Goal: Task Accomplishment & Management: Complete application form

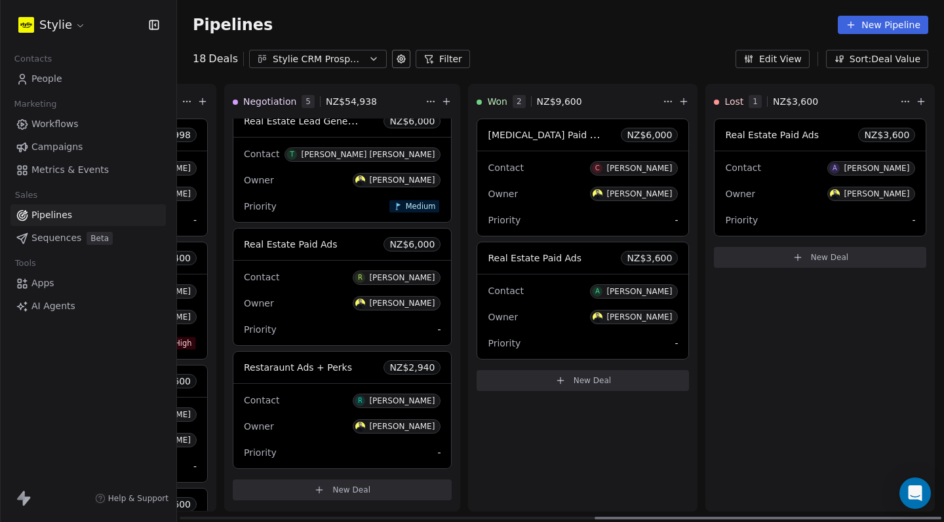
scroll to position [0, 917]
click at [644, 520] on div at bounding box center [768, 518] width 347 height 3
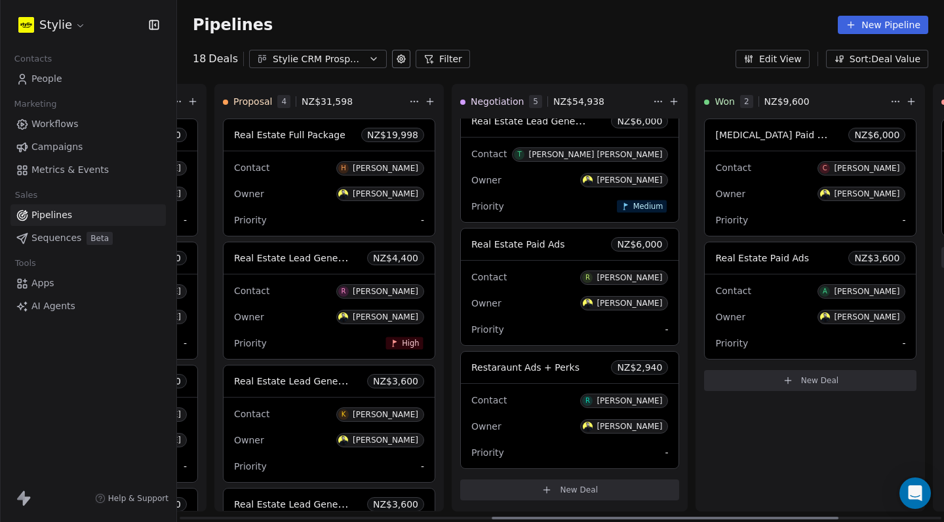
scroll to position [0, 569]
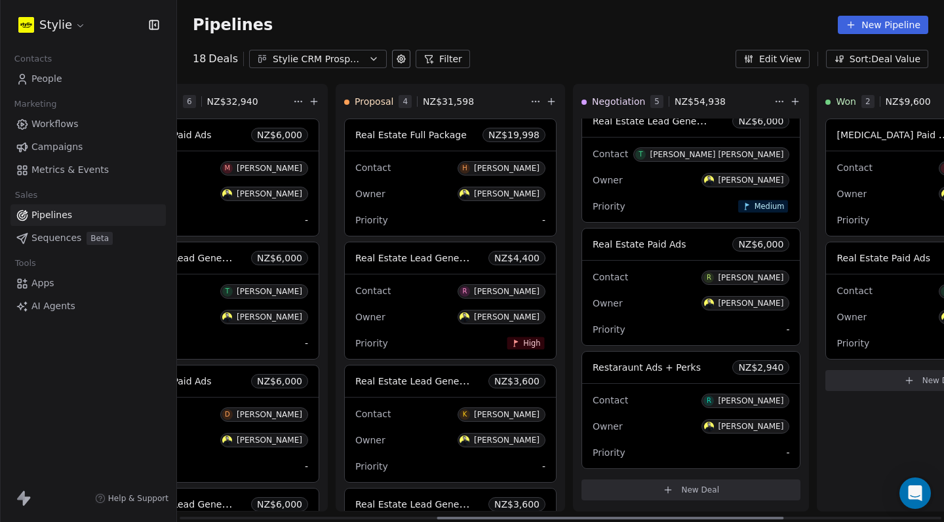
drag, startPoint x: 637, startPoint y: 522, endPoint x: 479, endPoint y: 509, distance: 157.8
click at [479, 509] on div "New Lead 0 NZ$ 0 New Deal Qualified 0 NZ$ 0 New Deal In Discussion 6 NZ$ 32,940…" at bounding box center [560, 303] width 767 height 439
click at [59, 77] on span "People" at bounding box center [46, 79] width 31 height 14
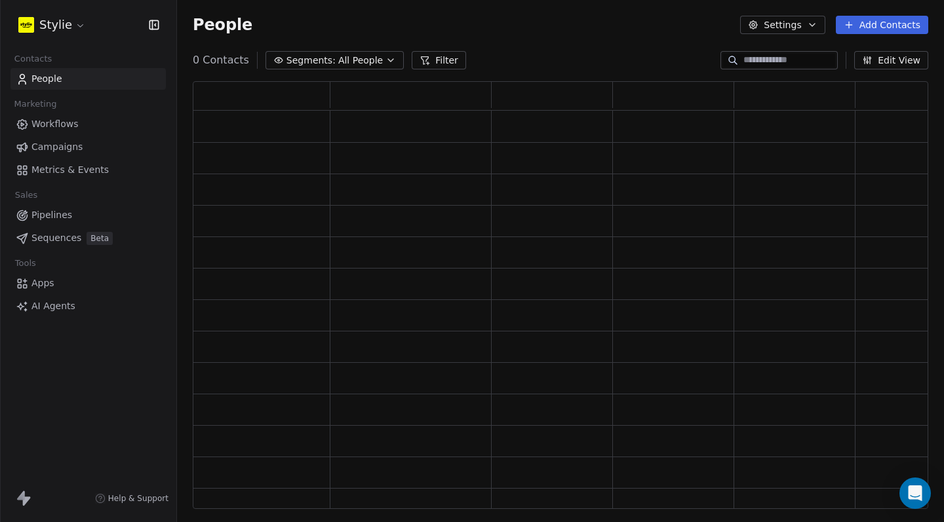
scroll to position [10, 10]
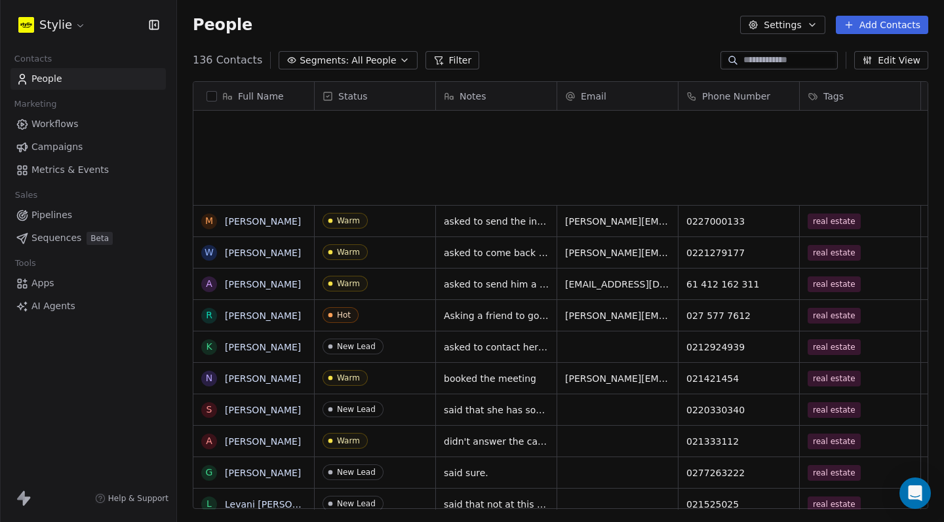
click at [857, 25] on button "Add Contacts" at bounding box center [882, 25] width 92 height 18
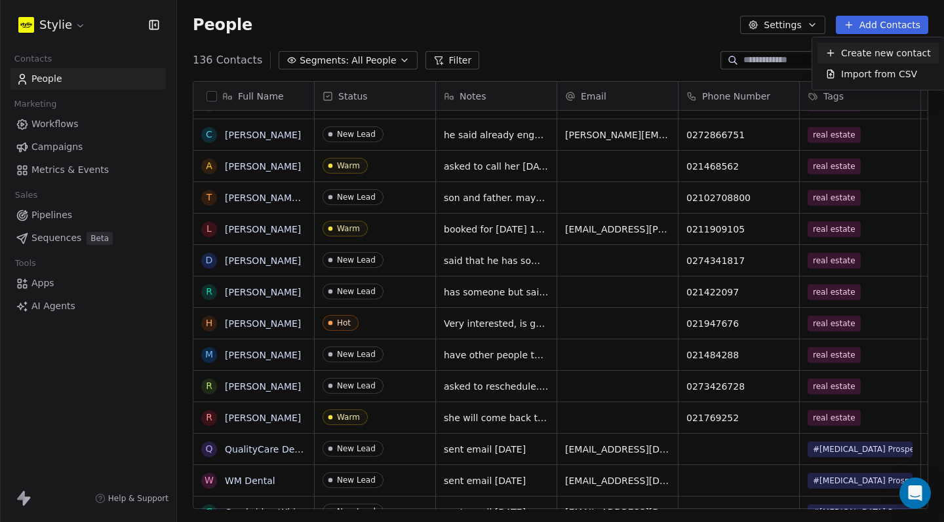
click at [915, 56] on span "Create new contact" at bounding box center [886, 54] width 90 height 14
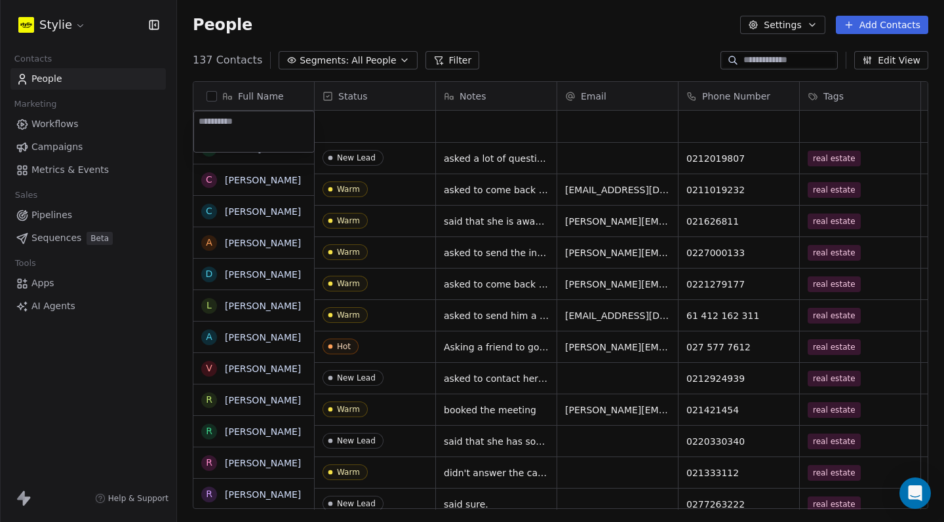
scroll to position [0, 0]
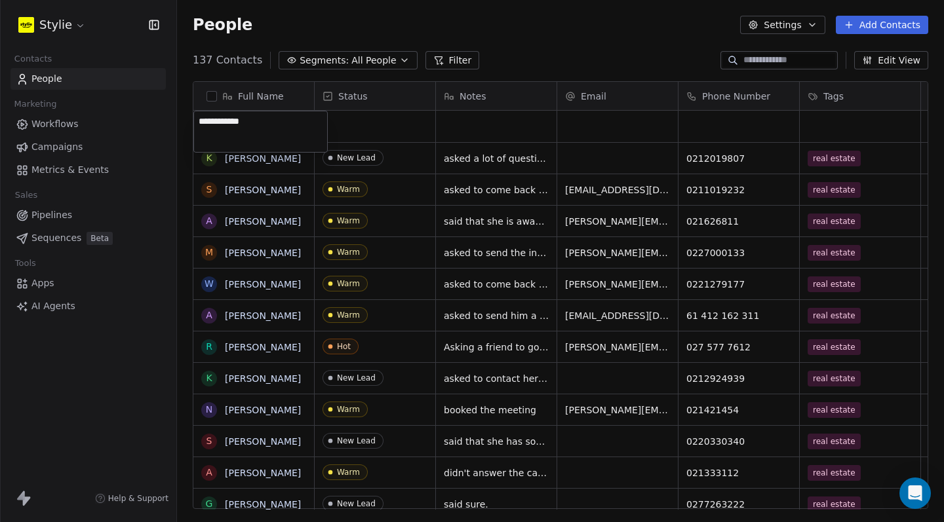
type textarea "**********"
click at [400, 127] on html "Stylie Contacts People Marketing Workflows Campaigns Metrics & Events Sales Pip…" at bounding box center [472, 261] width 944 height 522
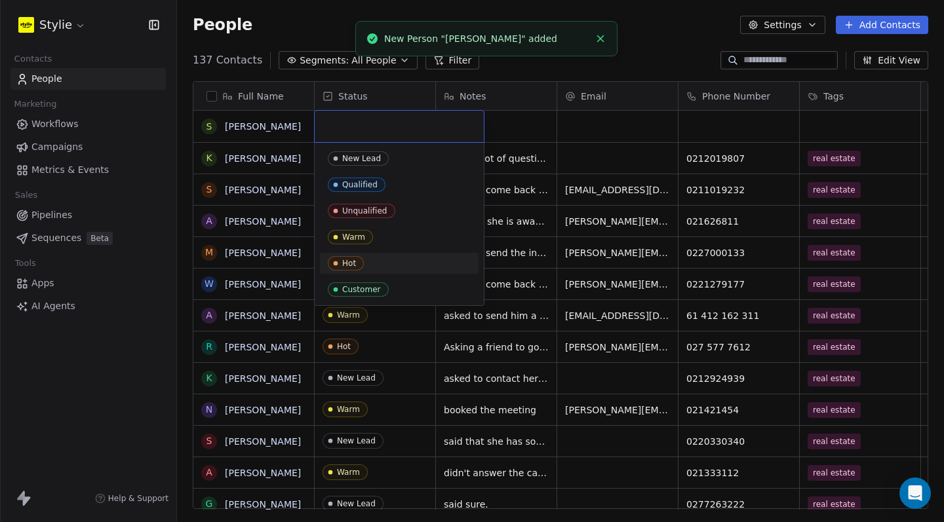
click at [351, 264] on div "Hot" at bounding box center [349, 263] width 14 height 9
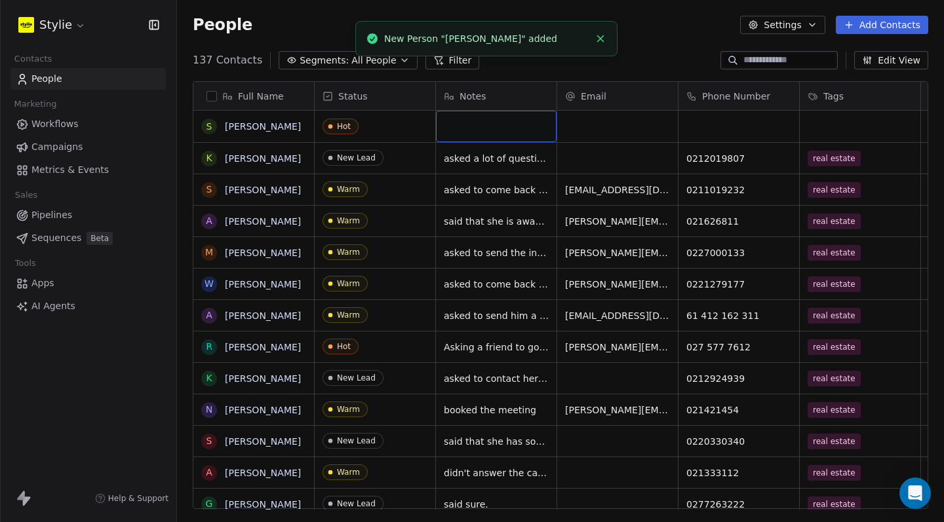
click at [512, 131] on div "grid" at bounding box center [496, 126] width 121 height 31
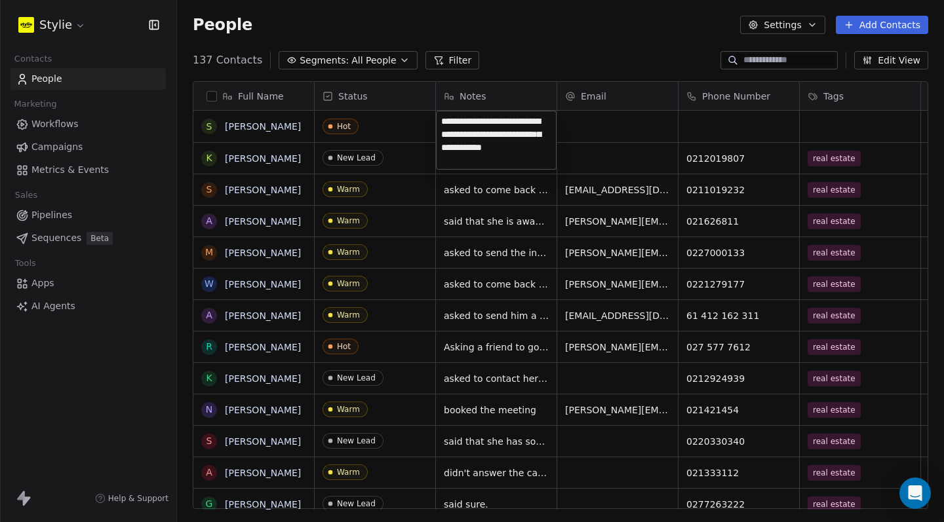
type textarea "**********"
click at [589, 123] on html "Stylie Contacts People Marketing Workflows Campaigns Metrics & Events Sales Pip…" at bounding box center [472, 261] width 944 height 522
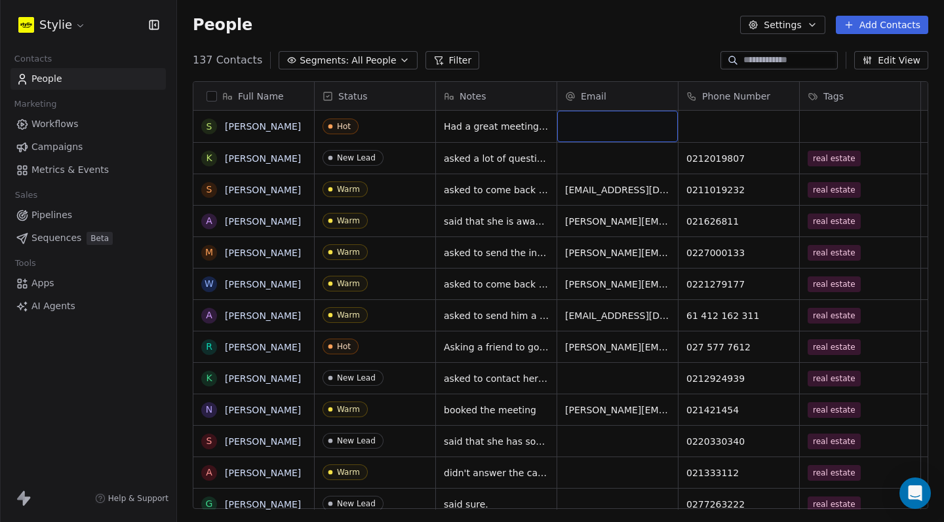
click at [579, 123] on div "grid" at bounding box center [617, 126] width 121 height 31
type input "**********"
click at [717, 116] on html "Stylie Contacts People Marketing Workflows Campaigns Metrics & Events Sales Pip…" at bounding box center [472, 261] width 944 height 522
click at [722, 120] on div "grid" at bounding box center [738, 126] width 121 height 31
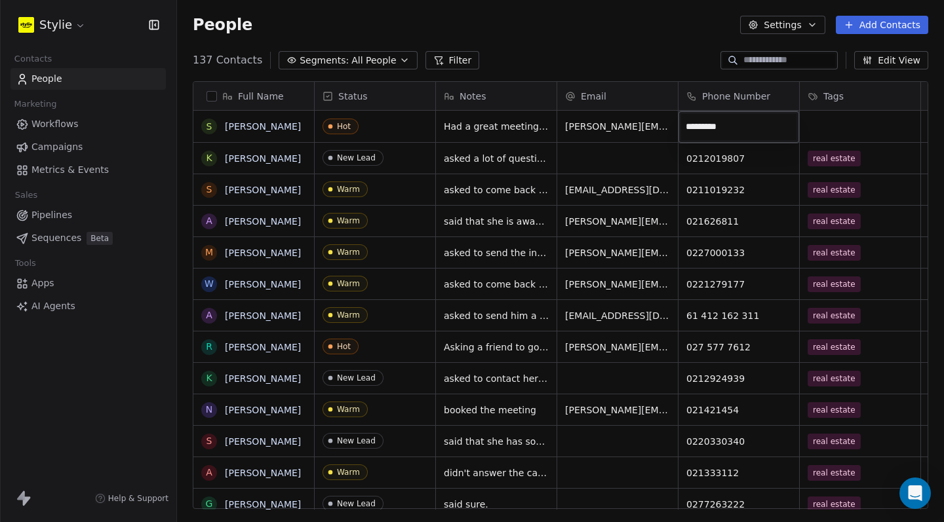
type input "**********"
click at [857, 125] on html "Stylie Contacts People Marketing Workflows Campaigns Metrics & Events Sales Pip…" at bounding box center [472, 261] width 944 height 522
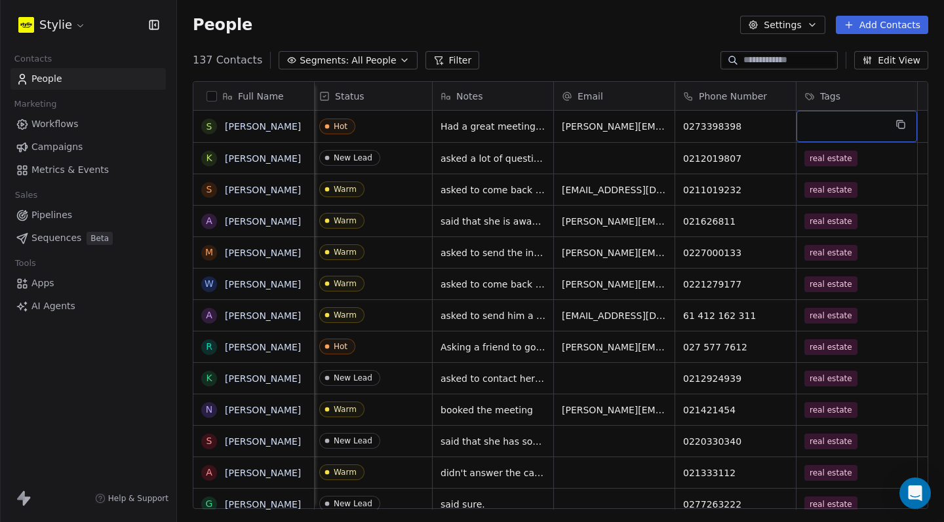
click at [855, 124] on div "grid" at bounding box center [856, 126] width 121 height 31
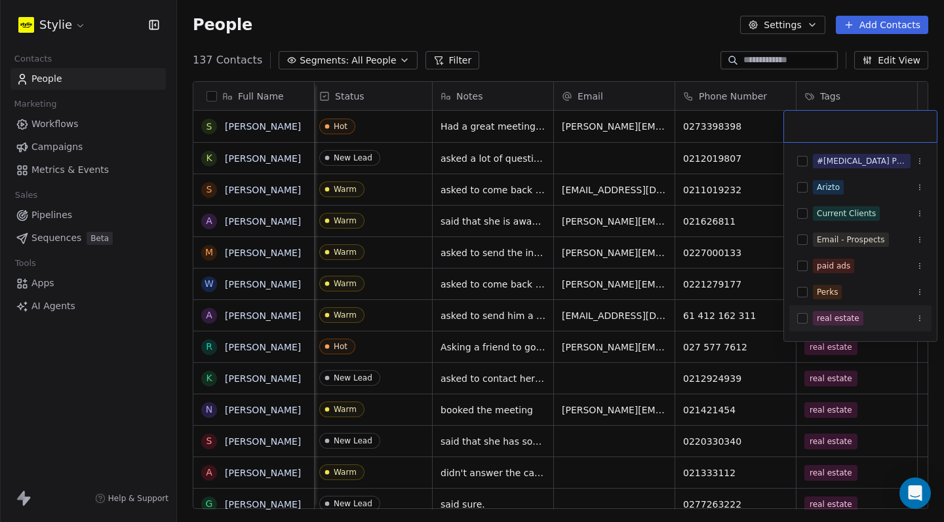
click at [807, 323] on div "real estate" at bounding box center [860, 318] width 142 height 21
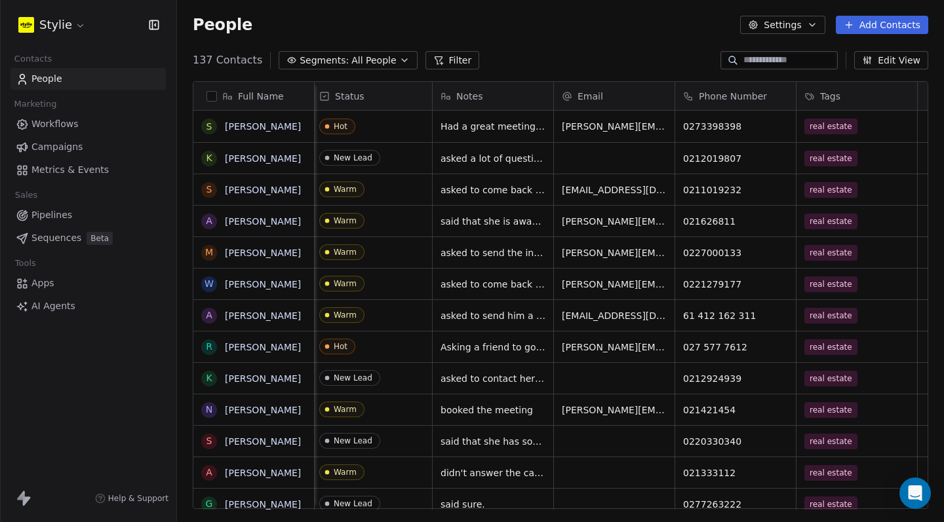
click at [657, 44] on html "Stylie Contacts People Marketing Workflows Campaigns Metrics & Events Sales Pip…" at bounding box center [472, 261] width 944 height 522
click at [61, 216] on span "Pipelines" at bounding box center [51, 215] width 41 height 14
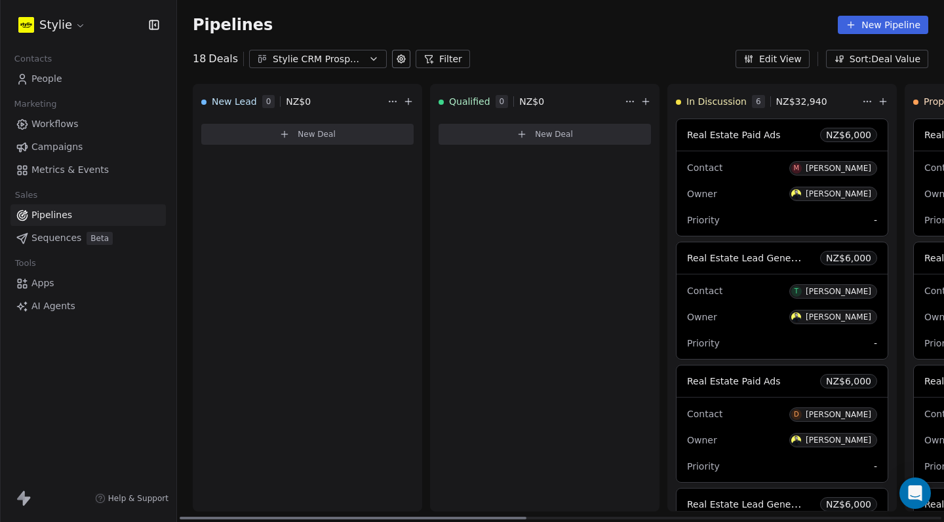
click at [334, 137] on span "New Deal" at bounding box center [317, 134] width 38 height 10
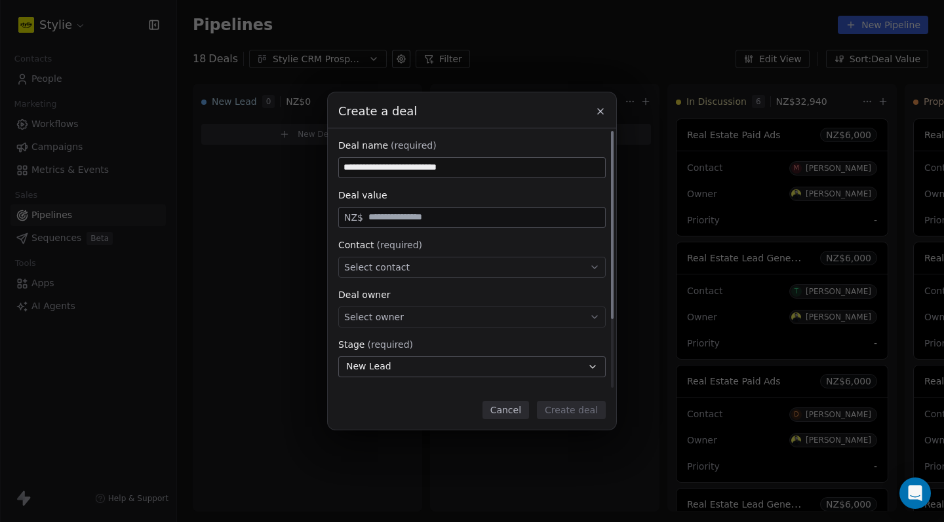
type input "**********"
click at [395, 229] on div "**********" at bounding box center [471, 308] width 267 height 338
click at [391, 226] on div "NZ$" at bounding box center [471, 217] width 267 height 21
click at [390, 222] on input "text" at bounding box center [484, 217] width 237 height 10
type input "******"
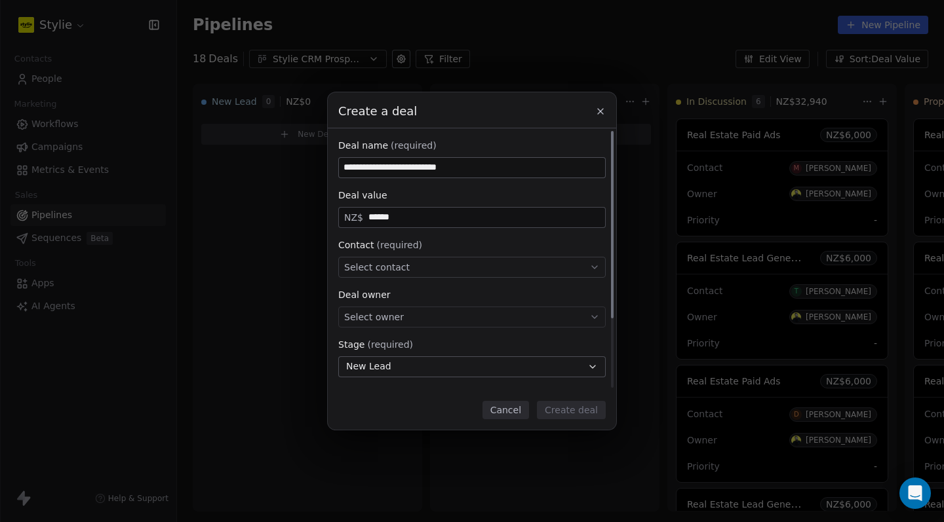
click at [395, 272] on span "Select contact" at bounding box center [377, 267] width 66 height 13
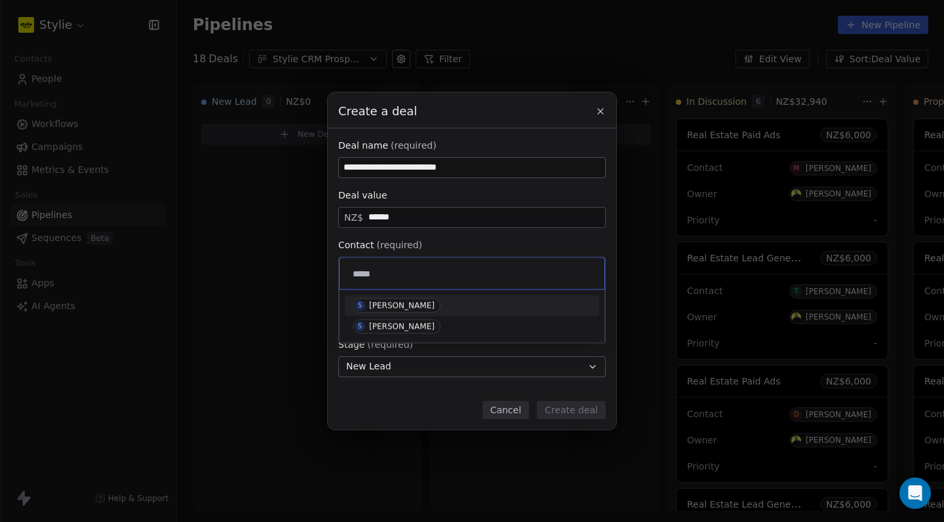
type input "*****"
click at [417, 305] on div "[PERSON_NAME]" at bounding box center [402, 306] width 66 height 9
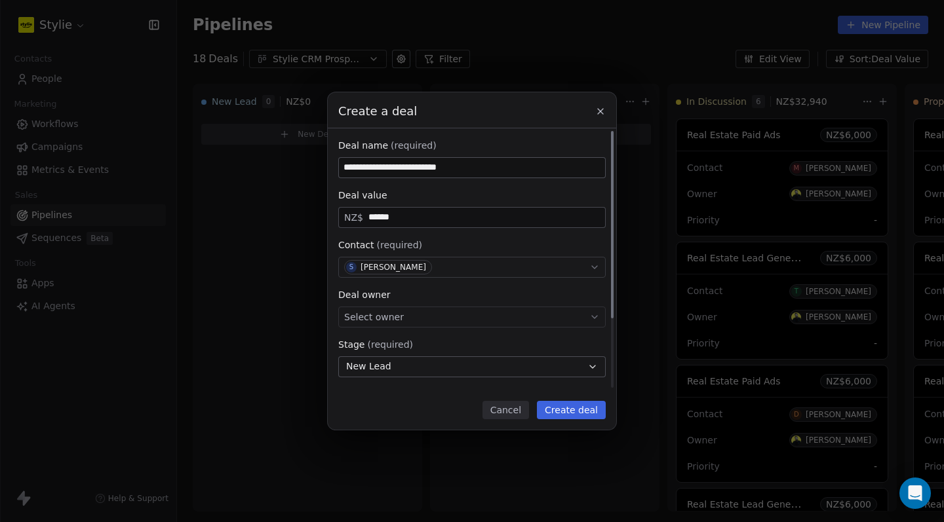
click at [421, 326] on div "Select owner" at bounding box center [471, 317] width 267 height 21
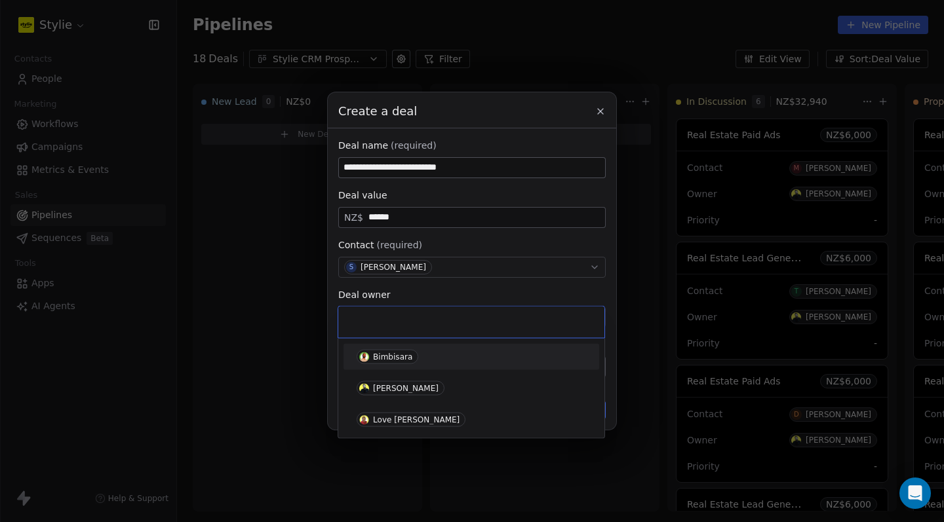
click at [420, 320] on input "text" at bounding box center [471, 322] width 250 height 14
click at [403, 387] on div "[PERSON_NAME]" at bounding box center [406, 388] width 66 height 9
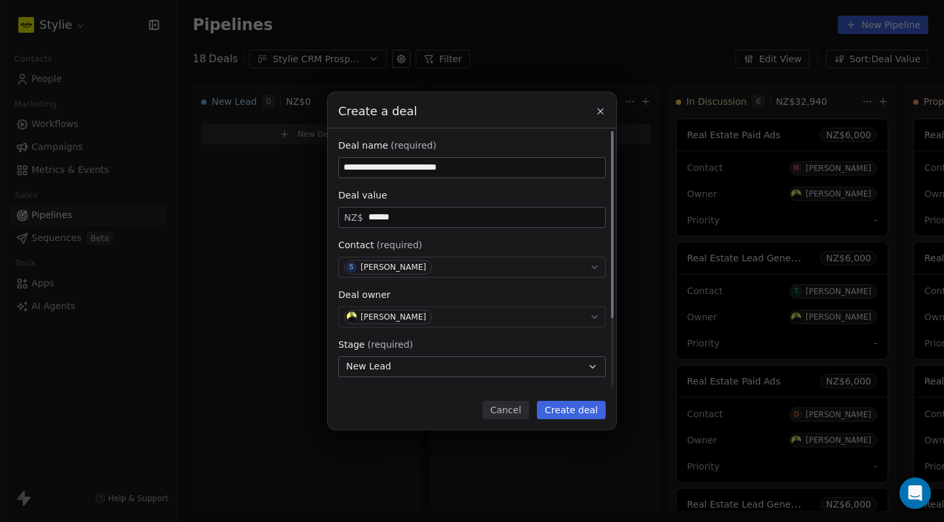
click at [549, 369] on button "New Lead" at bounding box center [471, 367] width 267 height 21
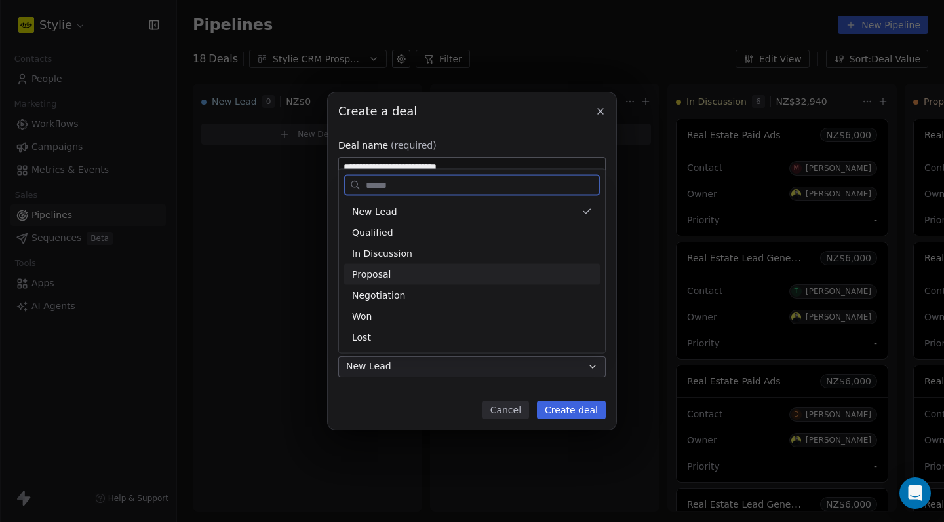
click at [413, 281] on div "Proposal" at bounding box center [472, 274] width 240 height 14
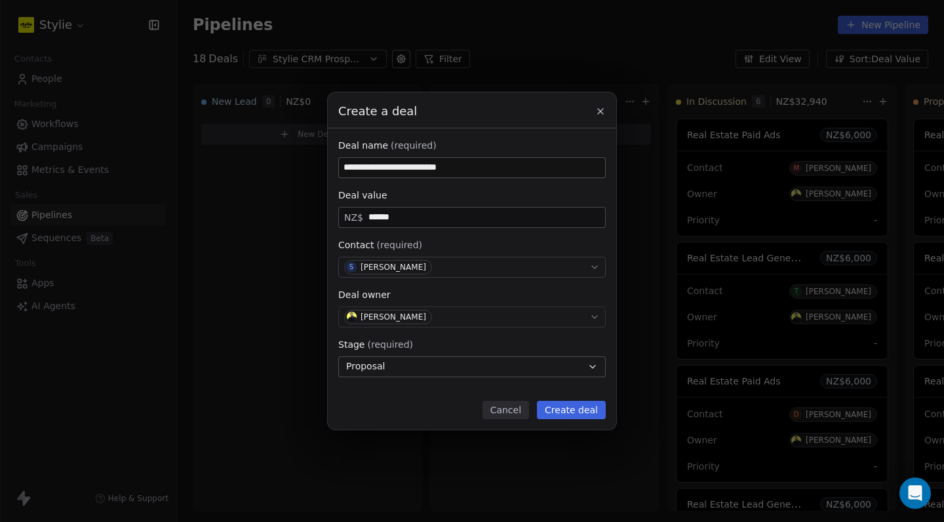
click at [579, 410] on button "Create deal" at bounding box center [571, 410] width 69 height 18
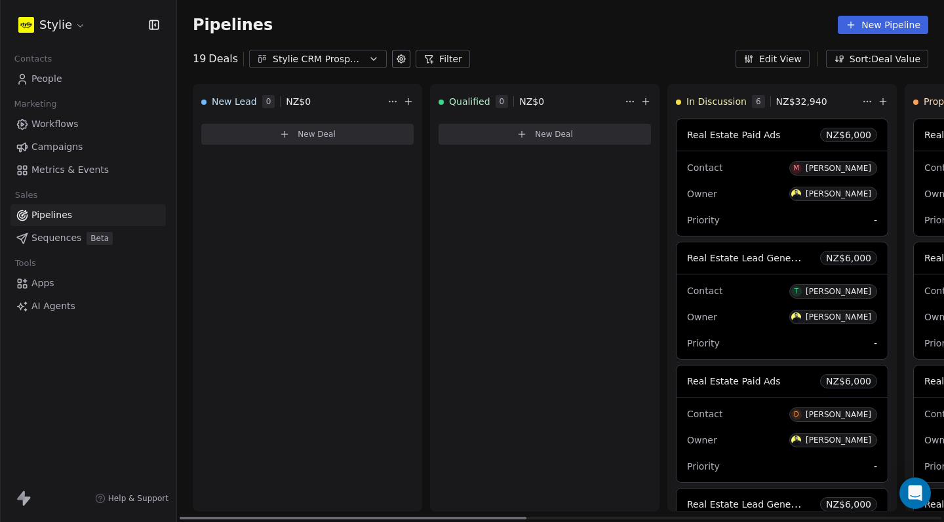
click at [298, 146] on div "New Deal" at bounding box center [307, 137] width 212 height 37
click at [297, 143] on button "New Deal" at bounding box center [307, 134] width 212 height 21
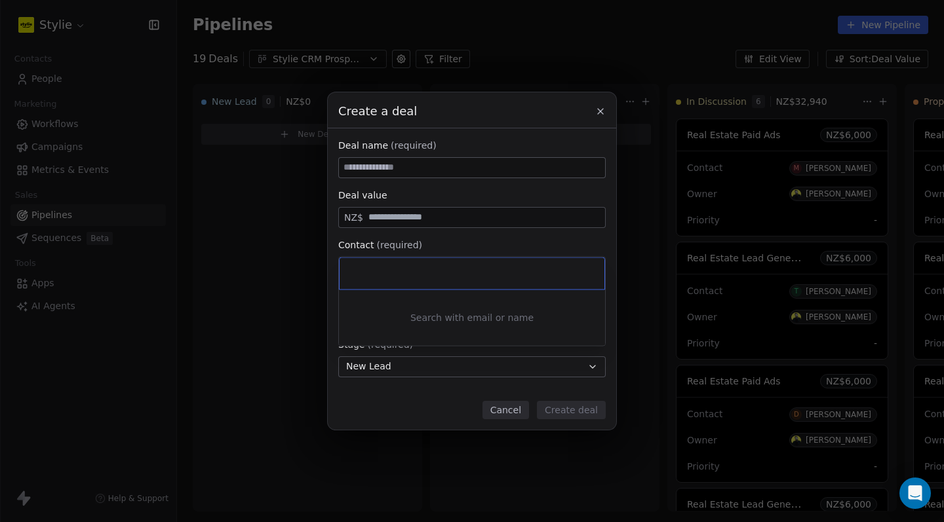
drag, startPoint x: 387, startPoint y: 181, endPoint x: 387, endPoint y: 173, distance: 7.9
click at [386, 181] on div "Create a deal Deal name (required) Deal value NZ$ Contact (required) Select con…" at bounding box center [472, 260] width 944 height 337
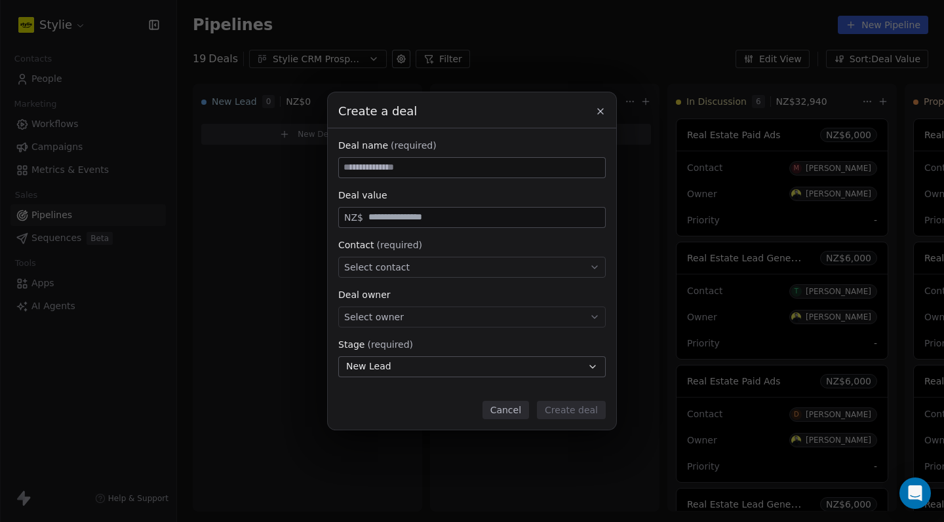
click at [387, 172] on input at bounding box center [472, 168] width 266 height 20
type input "*"
type input "**********"
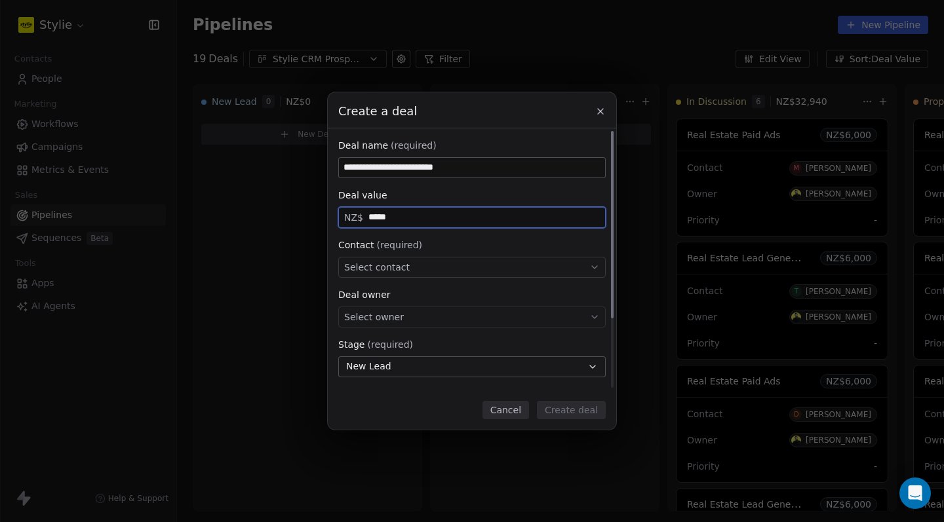
type input "******"
click at [408, 275] on div "Select contact" at bounding box center [471, 267] width 267 height 21
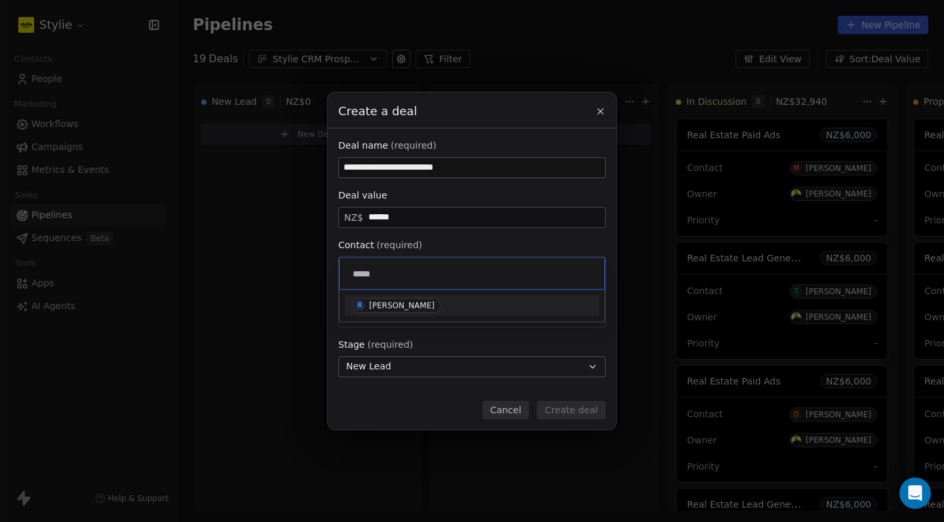
type input "*****"
click at [442, 309] on div "R [PERSON_NAME]" at bounding box center [472, 306] width 239 height 14
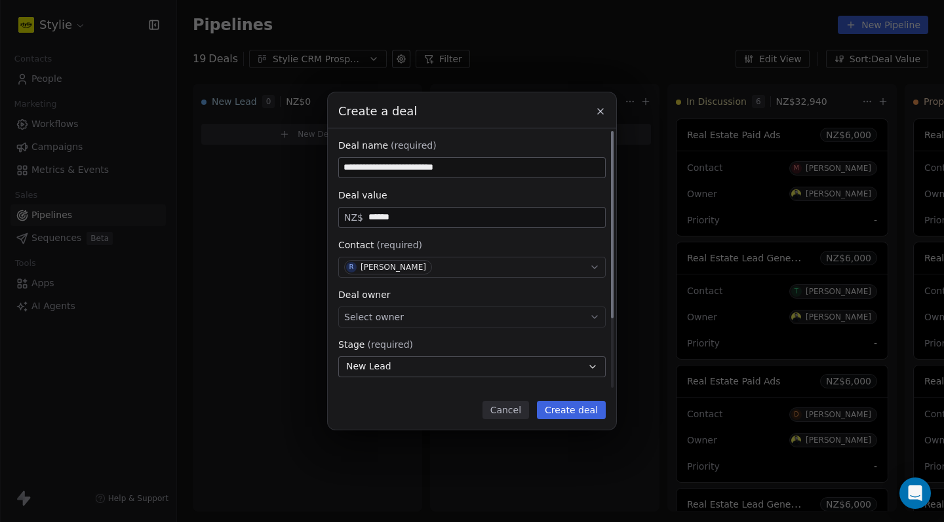
click at [420, 319] on div "Select owner" at bounding box center [471, 317] width 267 height 21
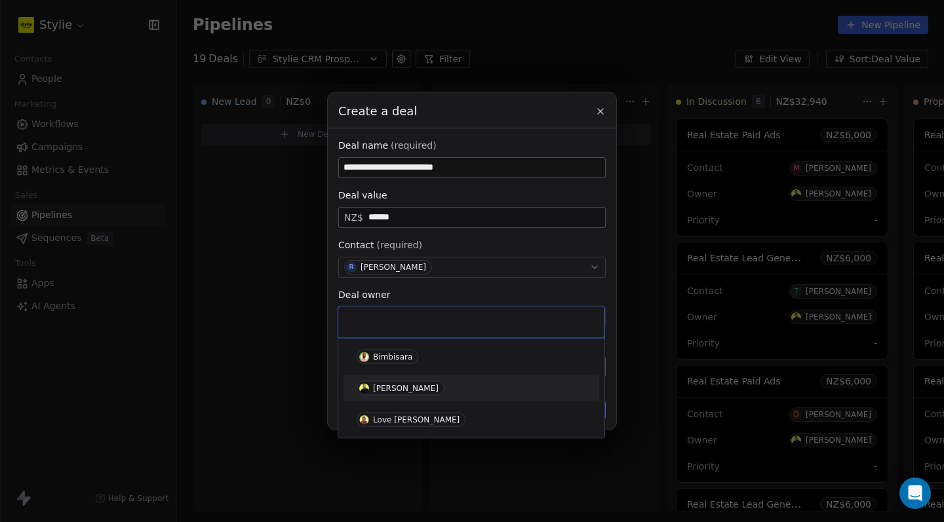
click at [387, 387] on div "[PERSON_NAME]" at bounding box center [406, 388] width 66 height 9
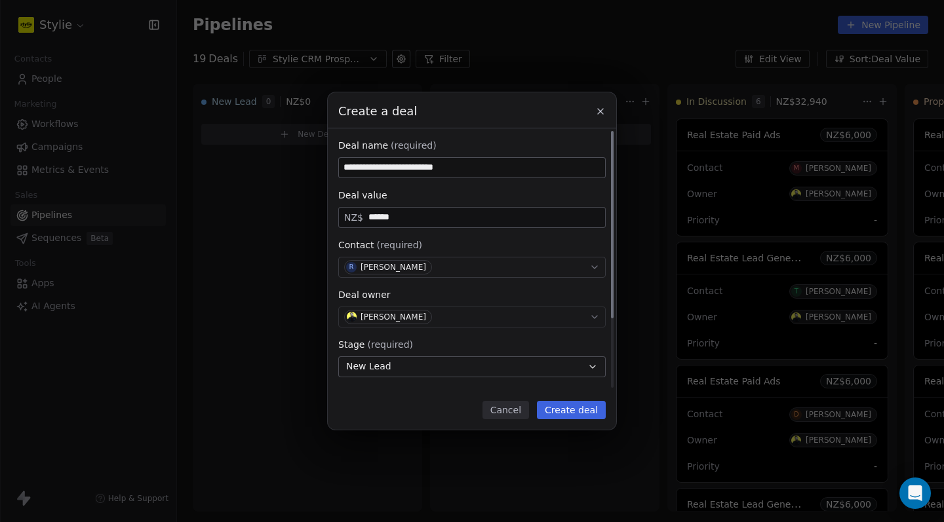
click at [380, 364] on span "New Lead" at bounding box center [368, 367] width 45 height 14
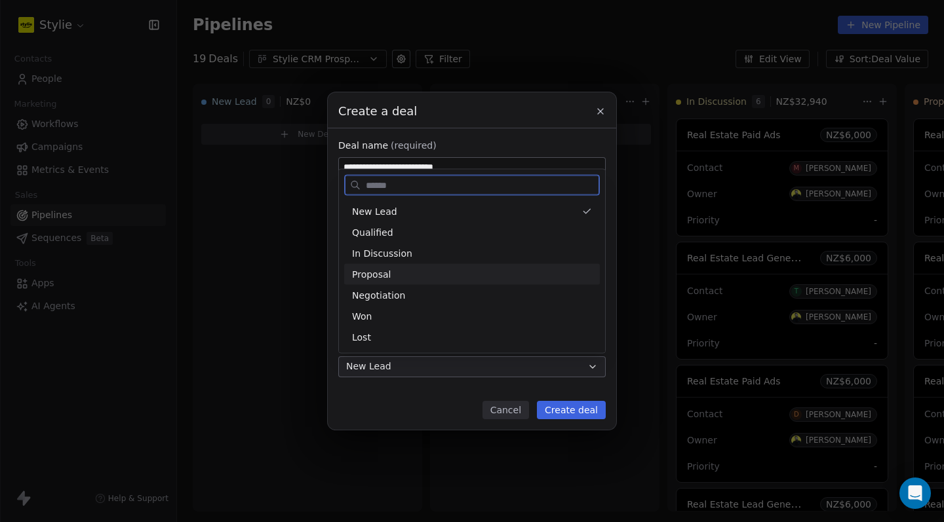
click at [374, 281] on span "Proposal" at bounding box center [371, 274] width 39 height 14
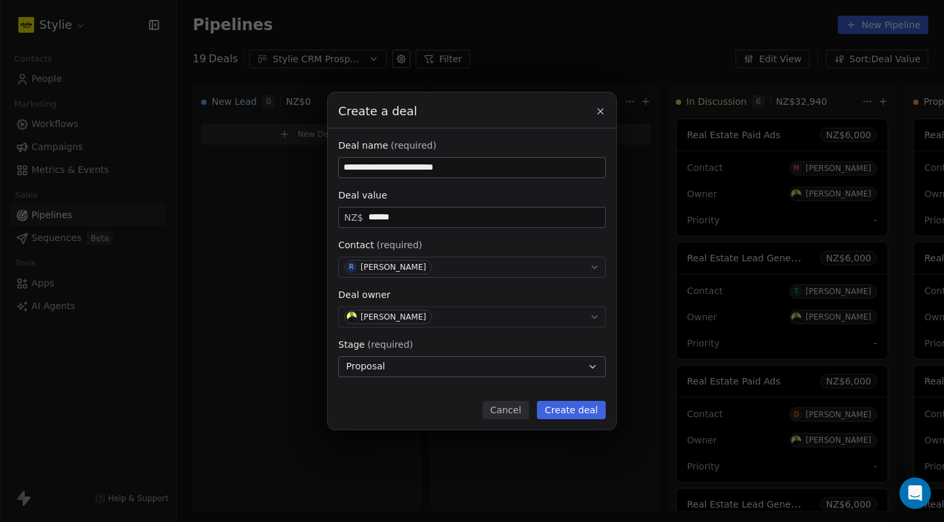
click at [582, 411] on button "Create deal" at bounding box center [571, 410] width 69 height 18
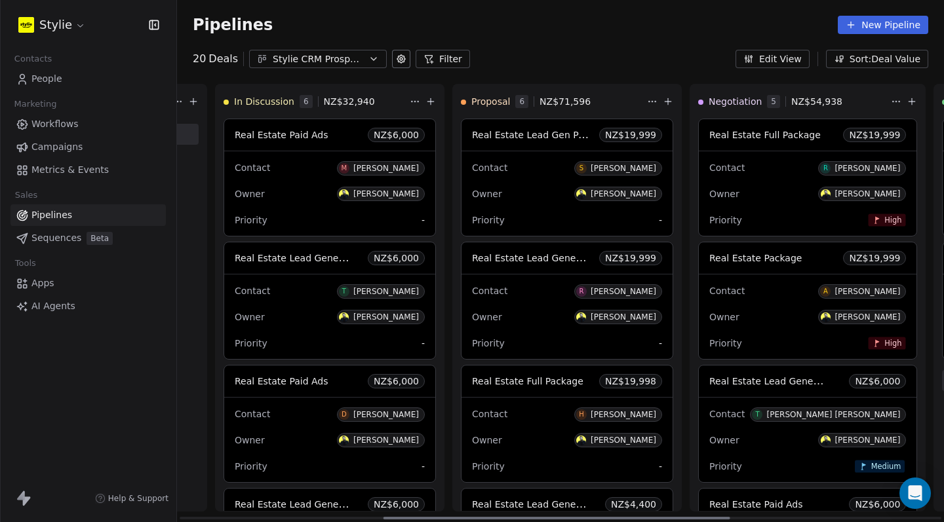
scroll to position [0, 450]
drag, startPoint x: 470, startPoint y: 522, endPoint x: 665, endPoint y: 474, distance: 200.5
click at [674, 477] on div "New Lead 0 NZ$ 0 New Deal Qualified 0 NZ$ 0 New Deal In Discussion 6 NZ$ 32,940…" at bounding box center [560, 303] width 767 height 439
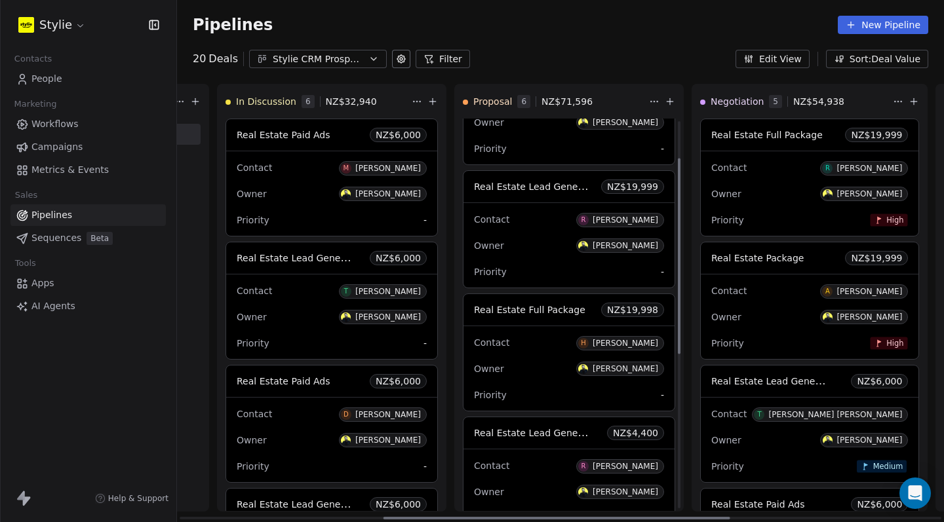
scroll to position [170, 0]
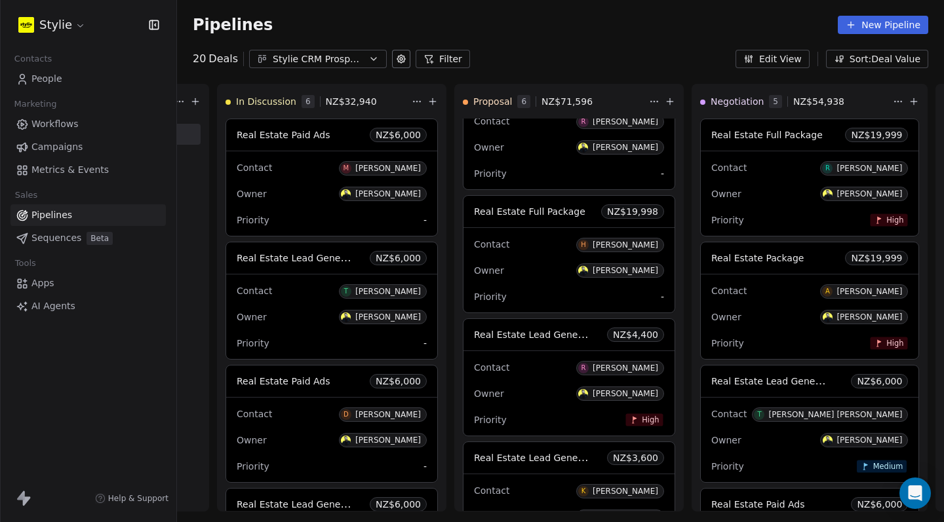
click at [47, 87] on link "People" at bounding box center [87, 79] width 155 height 22
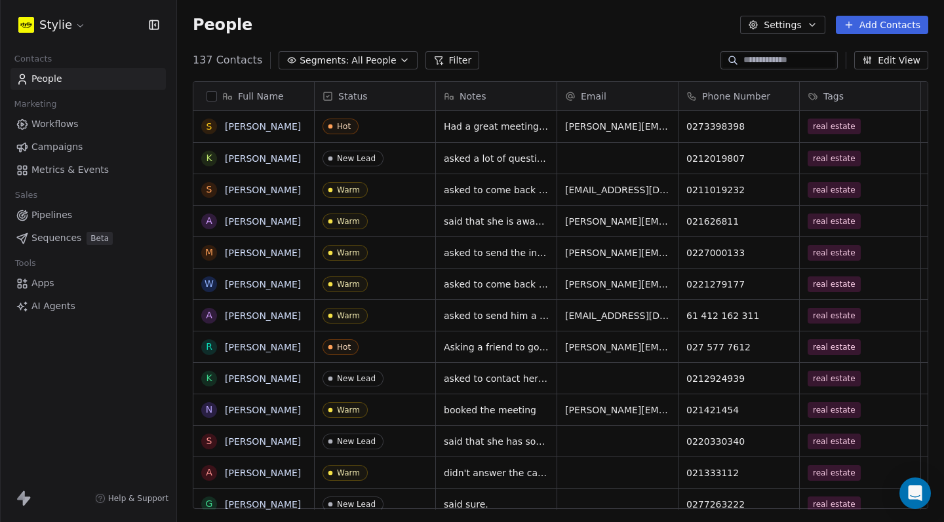
click at [353, 103] on div "Status" at bounding box center [375, 96] width 121 height 28
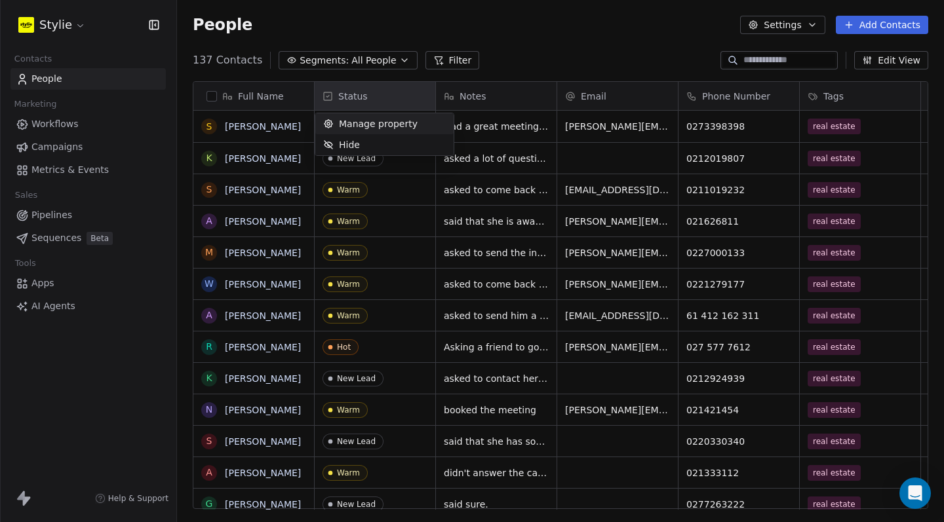
click at [326, 94] on html "Stylie Contacts People Marketing Workflows Campaigns Metrics & Events Sales Pip…" at bounding box center [472, 261] width 944 height 522
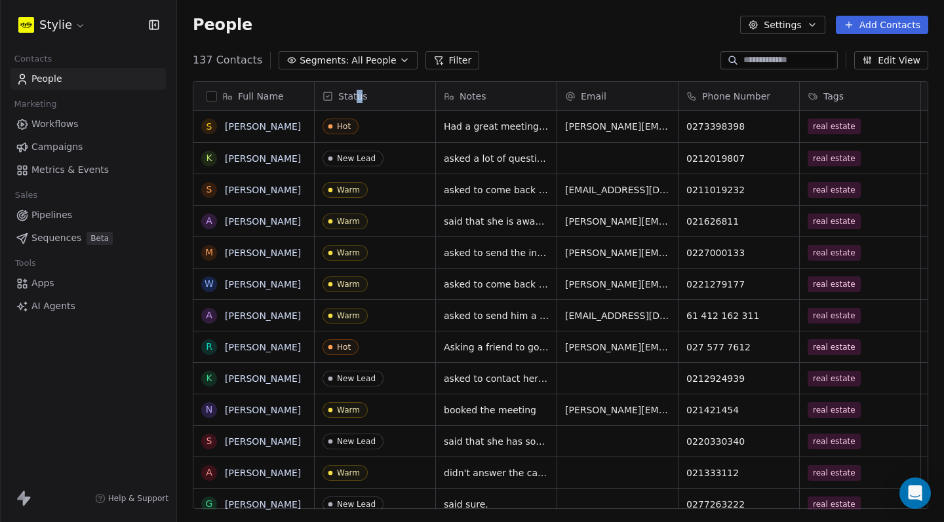
click at [359, 93] on span "Status" at bounding box center [352, 96] width 29 height 13
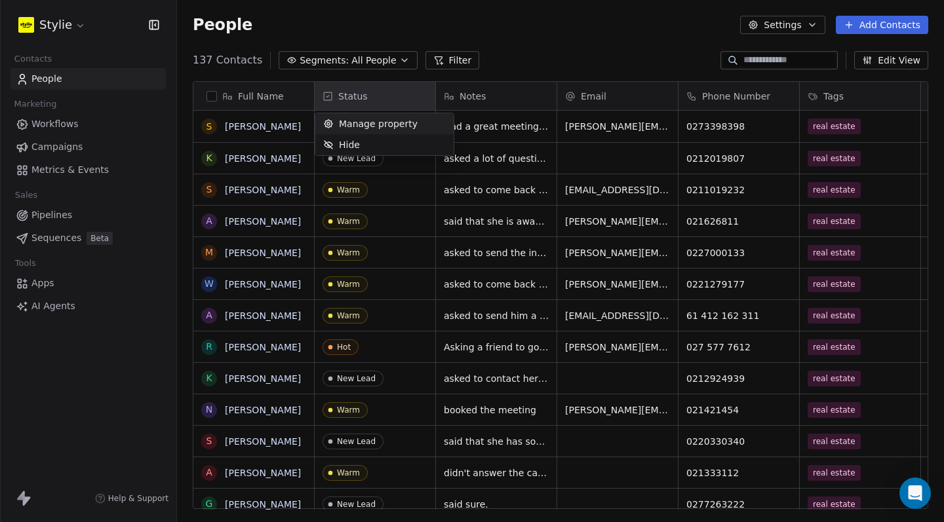
click at [363, 123] on span "Manage property" at bounding box center [378, 123] width 79 height 13
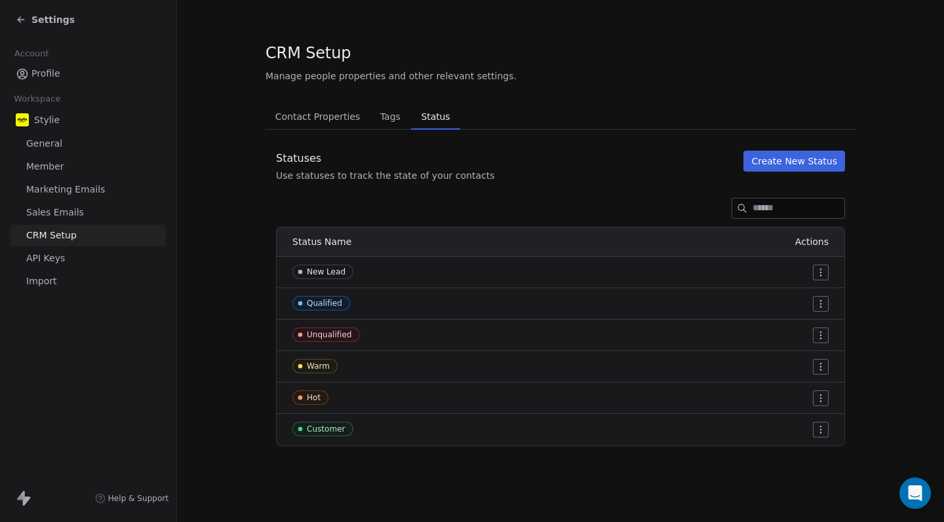
click at [28, 123] on img at bounding box center [22, 119] width 13 height 13
click at [39, 72] on span "Profile" at bounding box center [45, 74] width 29 height 14
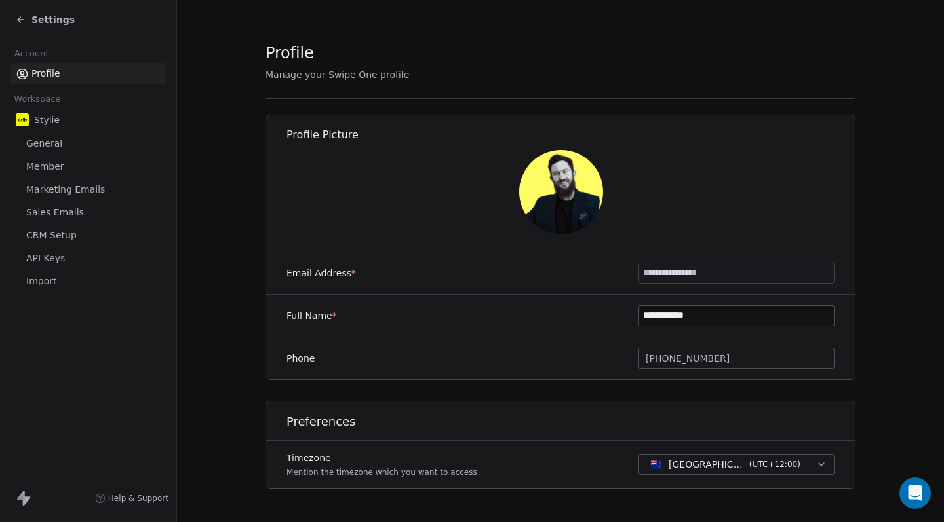
click at [22, 20] on icon at bounding box center [21, 20] width 6 height 0
